Goal: Task Accomplishment & Management: Complete application form

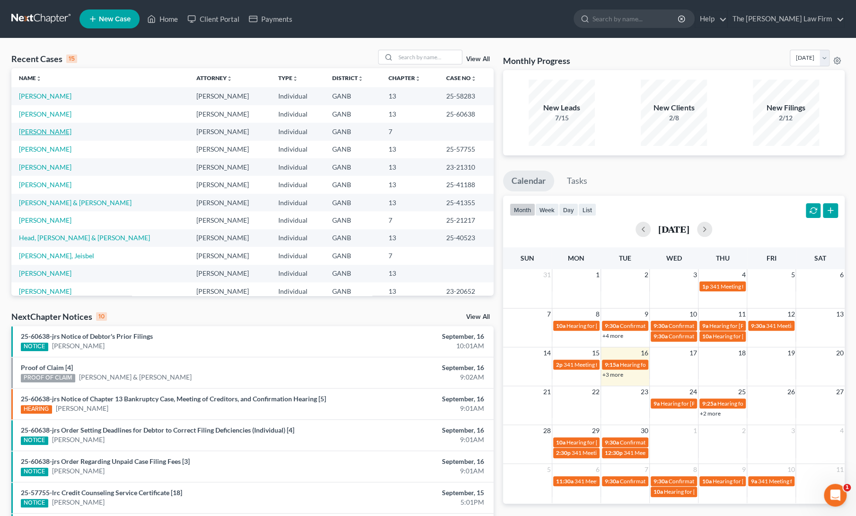
click at [29, 131] on link "[PERSON_NAME]" at bounding box center [45, 131] width 53 height 8
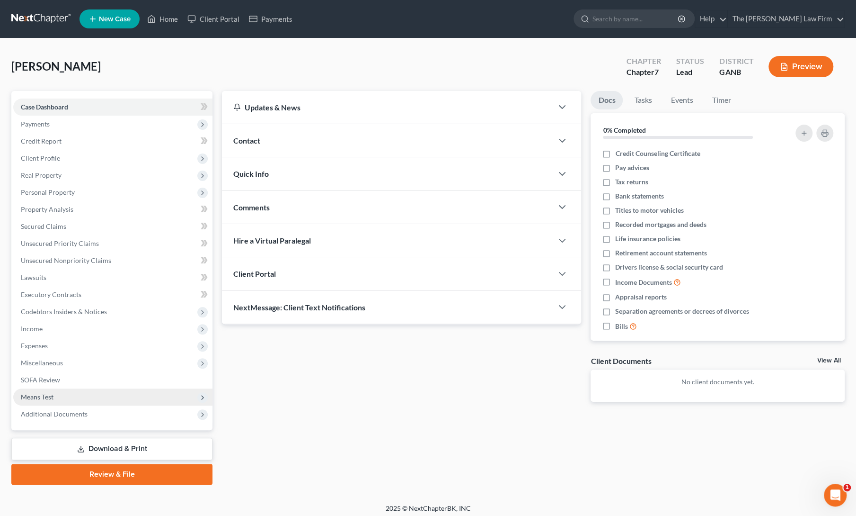
click at [45, 395] on span "Means Test" at bounding box center [37, 396] width 33 height 8
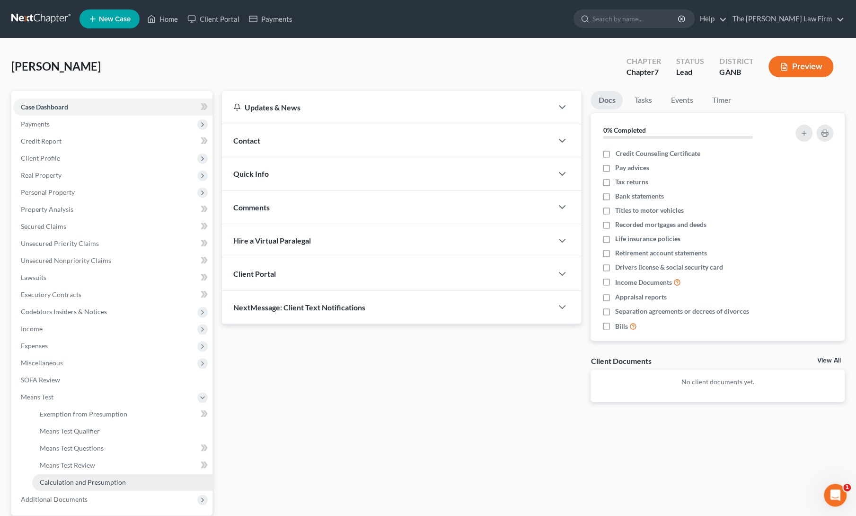
click at [65, 481] on span "Calculation and Presumption" at bounding box center [83, 482] width 86 height 8
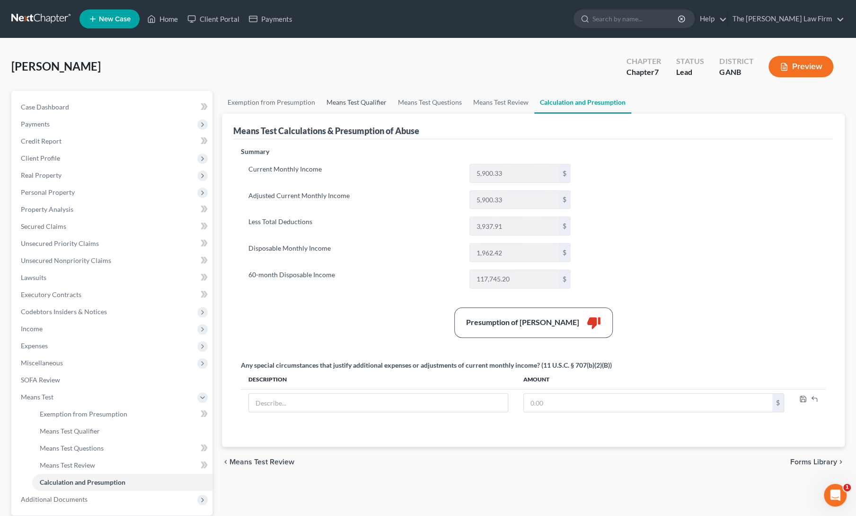
click at [360, 102] on link "Means Test Qualifier" at bounding box center [356, 102] width 71 height 23
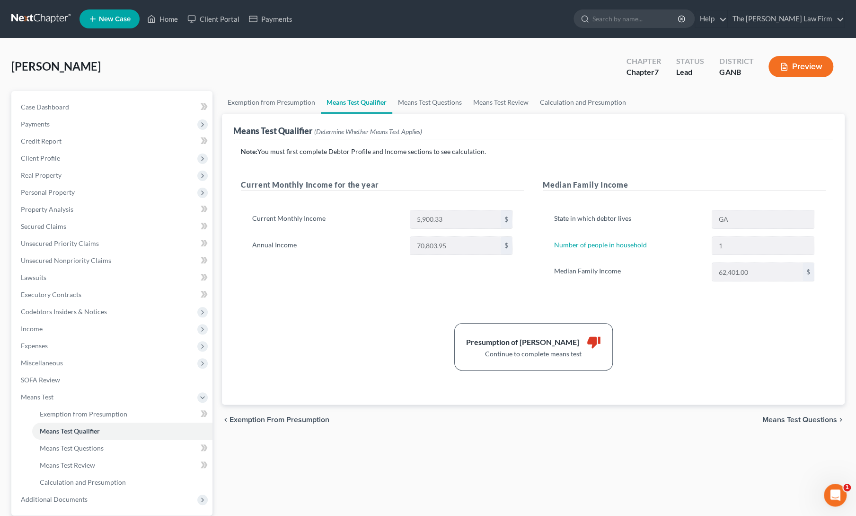
click at [351, 348] on div "Presumption of Abuse Arises thumb_down Continue to complete means test" at bounding box center [533, 346] width 595 height 47
click at [426, 102] on link "Means Test Questions" at bounding box center [429, 102] width 75 height 23
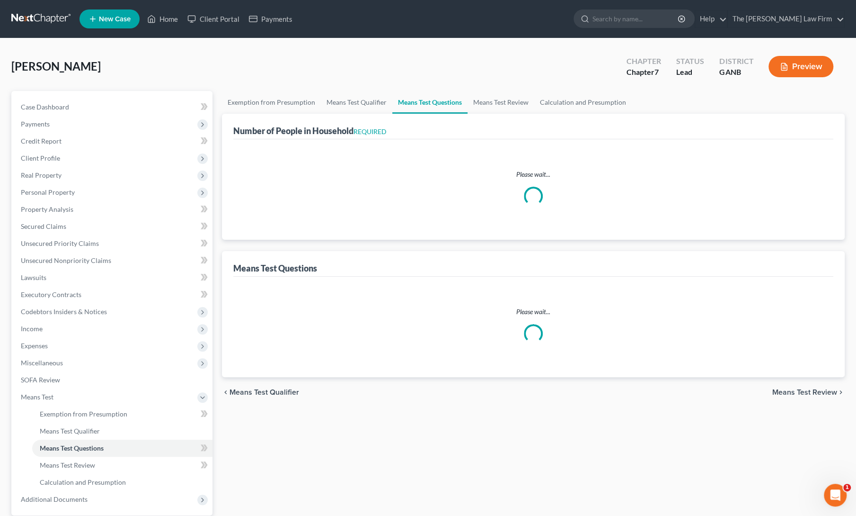
select select "0"
select select "60"
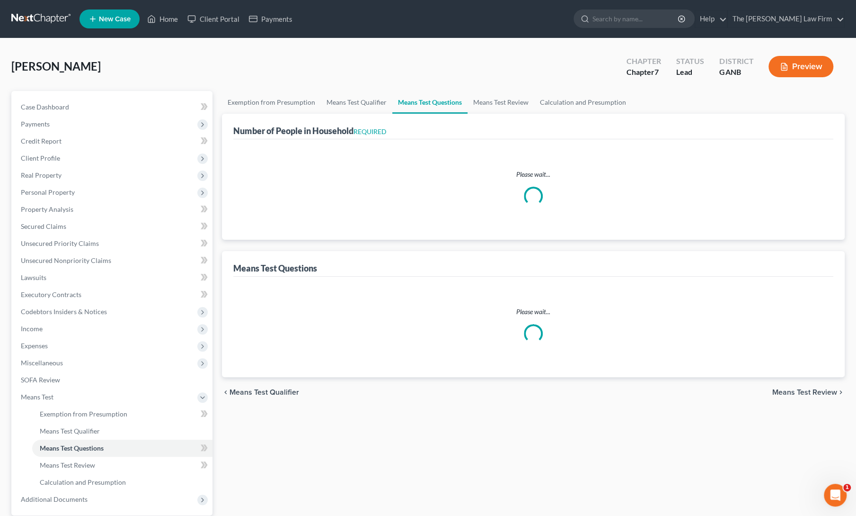
select select "60"
select select "1"
select select "0"
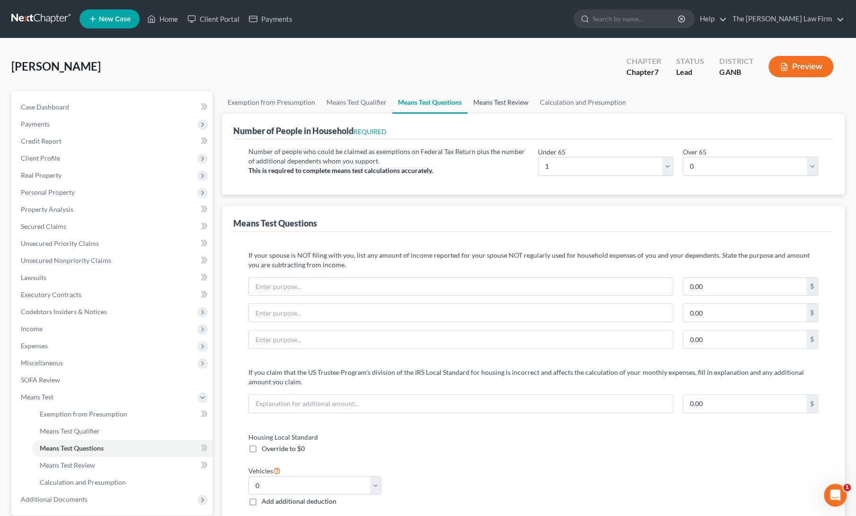
click at [502, 105] on link "Means Test Review" at bounding box center [501, 102] width 67 height 23
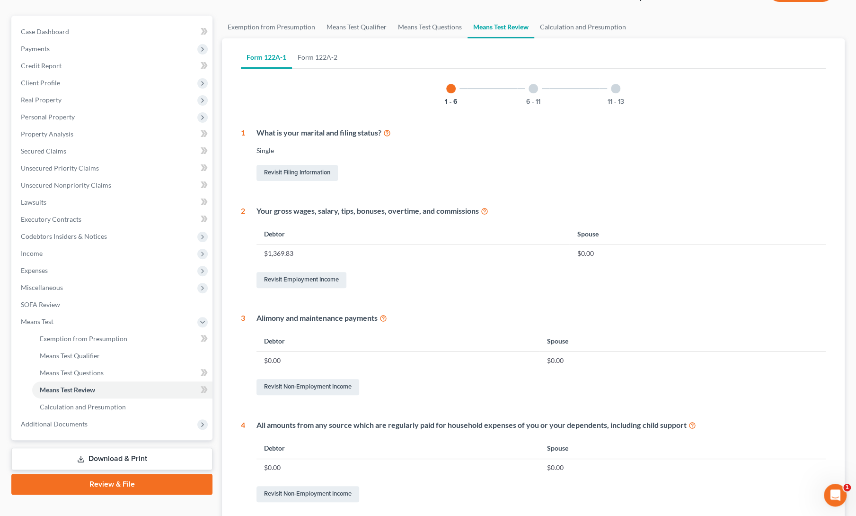
scroll to position [85, 0]
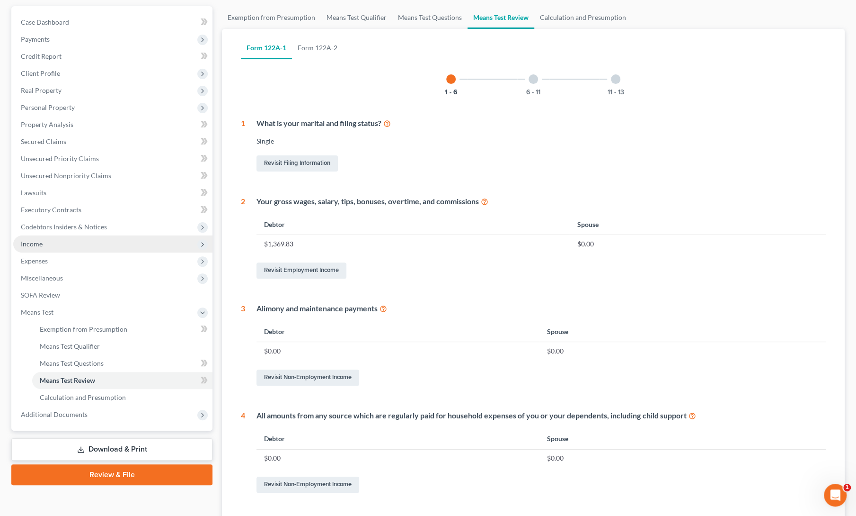
click at [42, 245] on span "Income" at bounding box center [32, 244] width 22 height 8
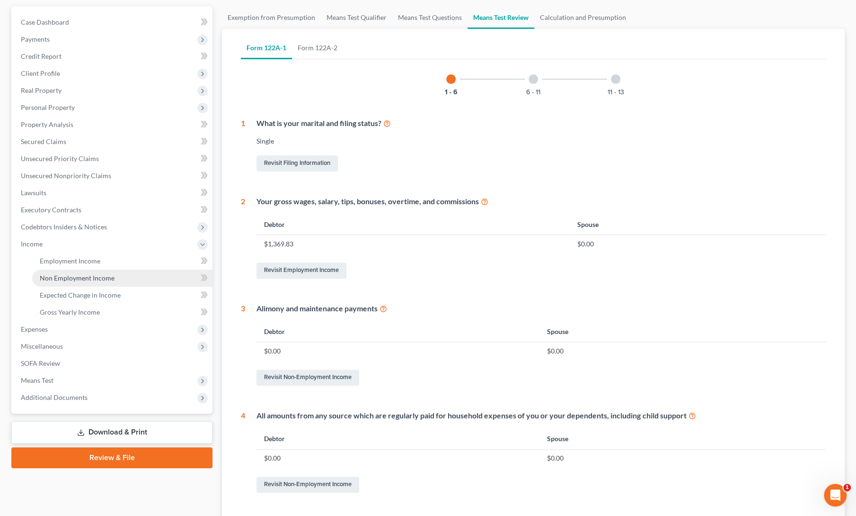
click at [61, 276] on span "Non Employment Income" at bounding box center [77, 278] width 75 height 8
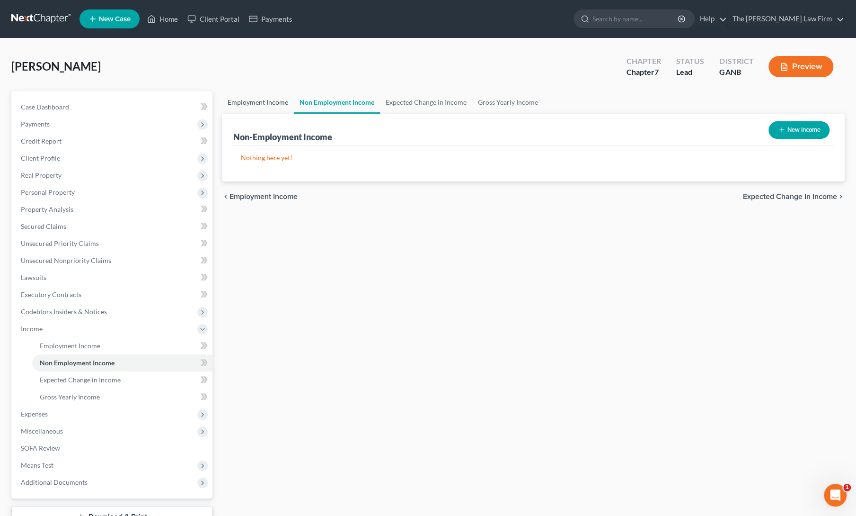
click at [268, 103] on link "Employment Income" at bounding box center [258, 102] width 72 height 23
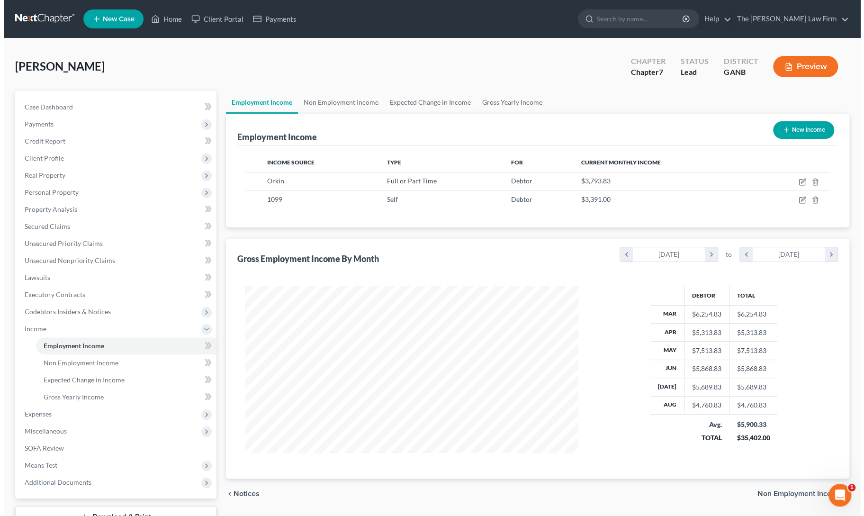
scroll to position [169, 352]
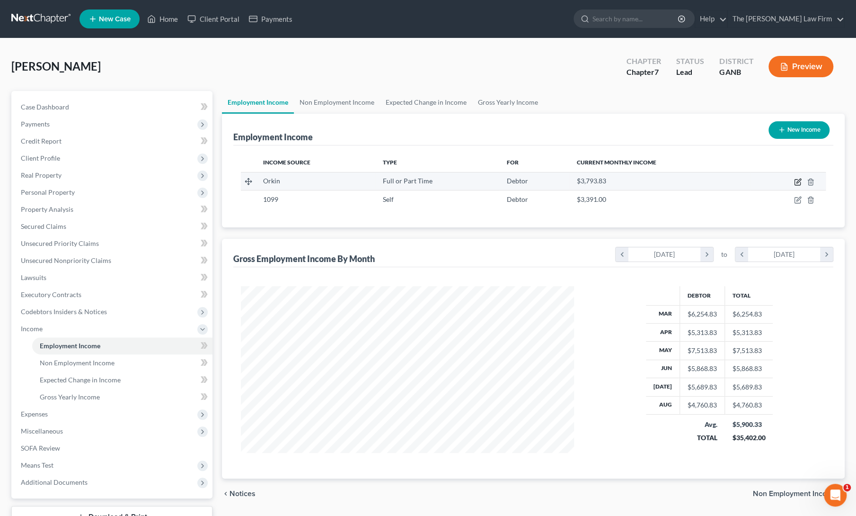
click at [798, 181] on icon "button" at bounding box center [799, 180] width 4 height 4
select select "0"
select select "10"
select select "2"
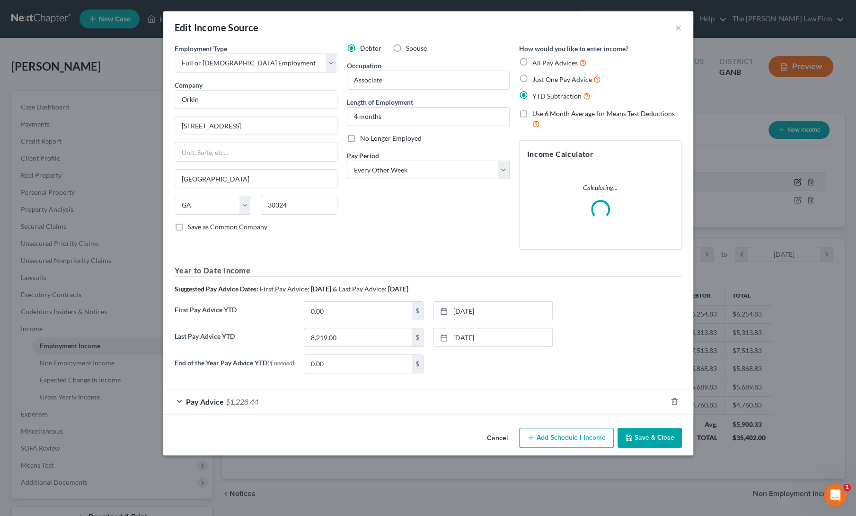
scroll to position [169, 355]
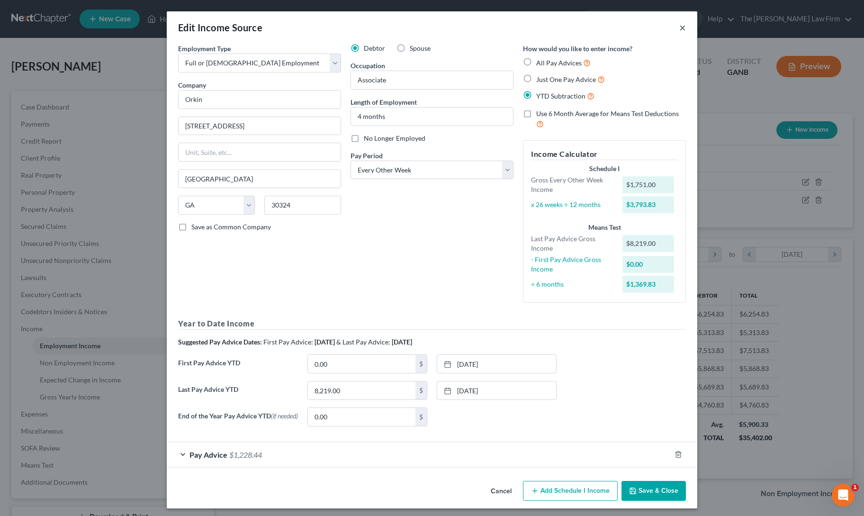
click at [680, 30] on button "×" at bounding box center [682, 27] width 7 height 11
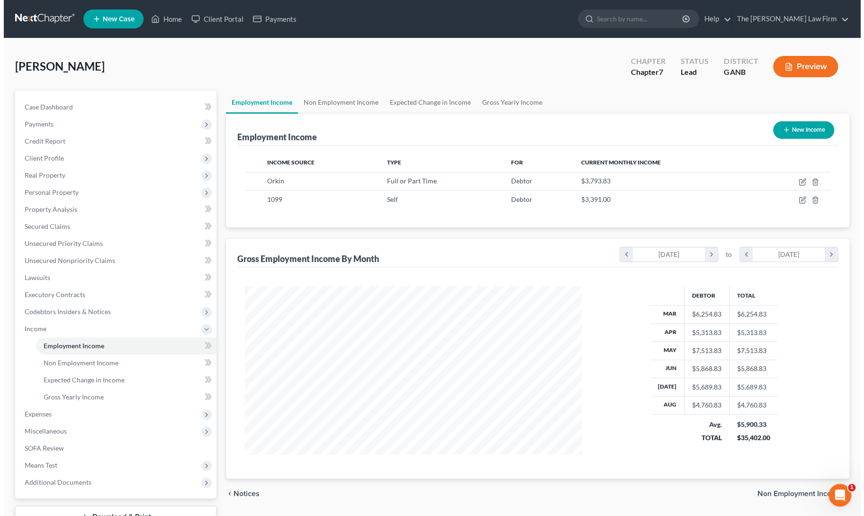
scroll to position [473262, 473078]
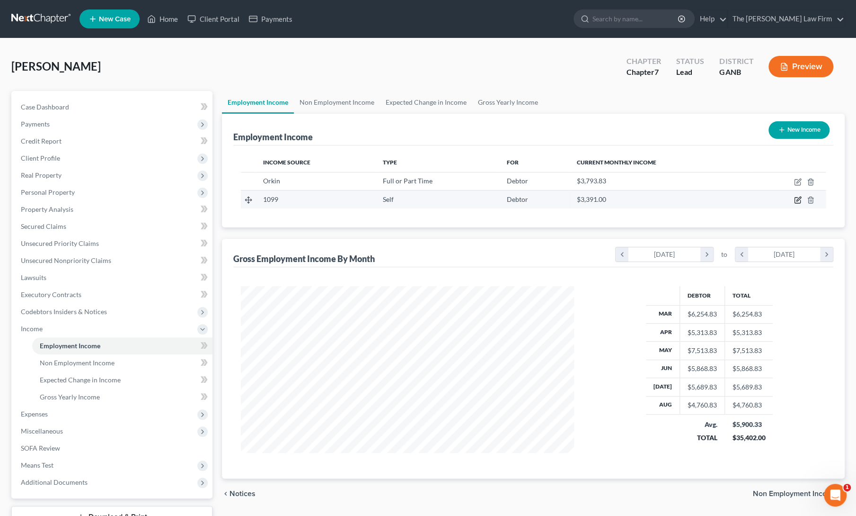
click at [798, 200] on icon "button" at bounding box center [799, 199] width 4 height 4
select select "1"
select select "0"
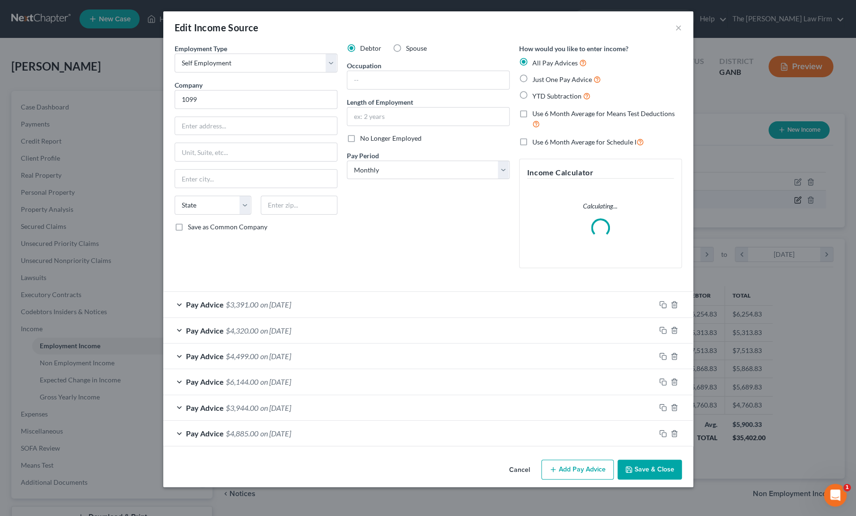
scroll to position [169, 355]
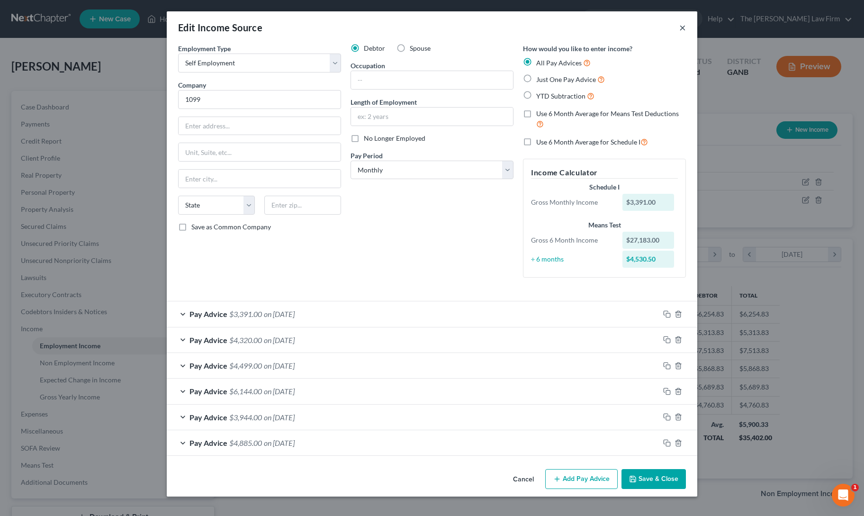
click at [683, 26] on button "×" at bounding box center [682, 27] width 7 height 11
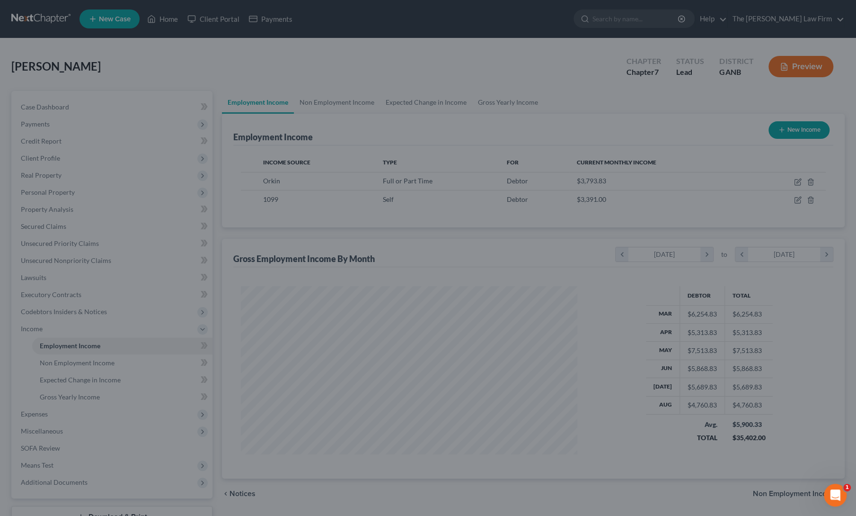
scroll to position [473262, 473078]
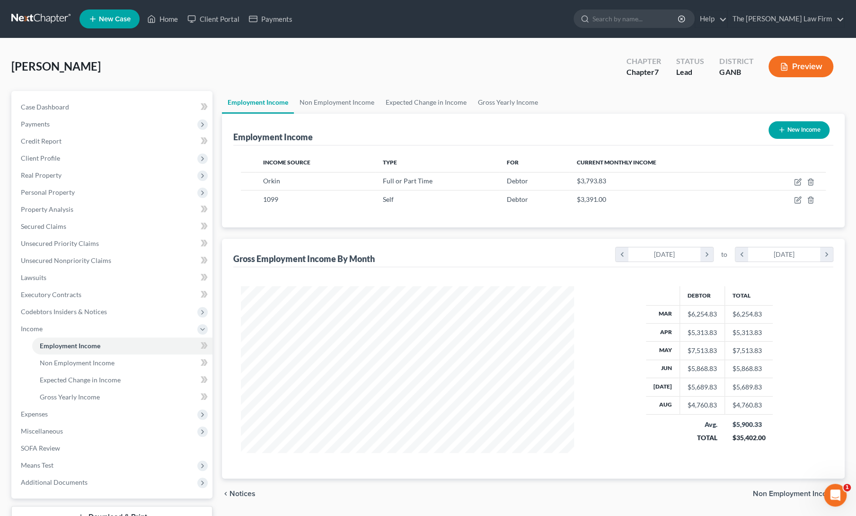
click at [302, 60] on div "[PERSON_NAME] Upgraded Chapter Chapter 7 Status Lead District GANB Preview" at bounding box center [428, 70] width 834 height 41
